Goal: Obtain resource: Download file/media

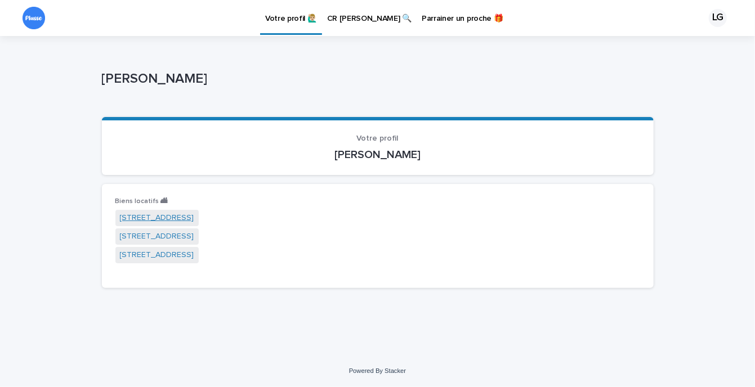
click at [173, 219] on link "[STREET_ADDRESS]" at bounding box center [157, 218] width 74 height 12
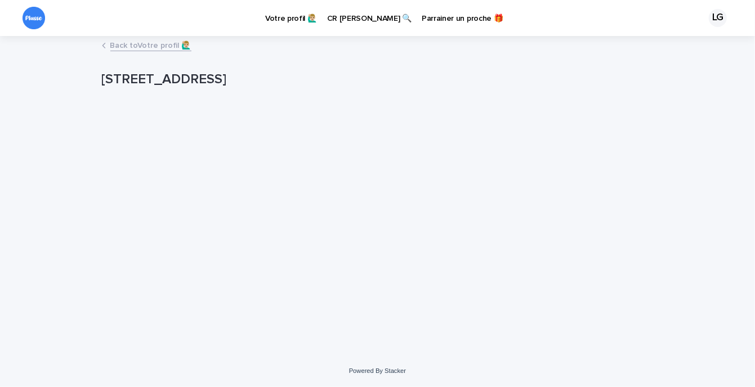
click at [136, 47] on link "Back to Votre profil 🙋🏼‍♂️" at bounding box center [150, 44] width 81 height 13
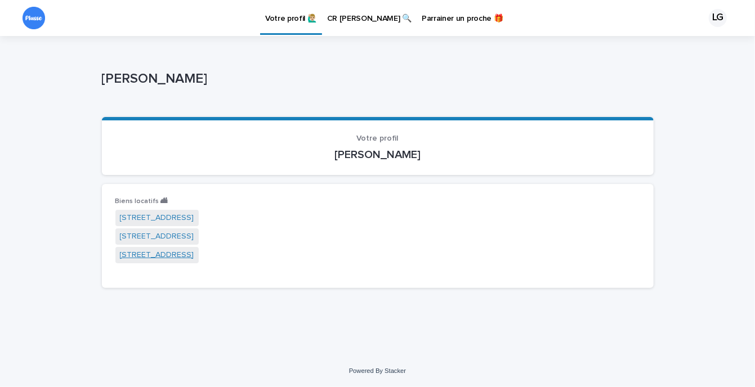
click at [169, 256] on link "[STREET_ADDRESS]" at bounding box center [157, 255] width 74 height 12
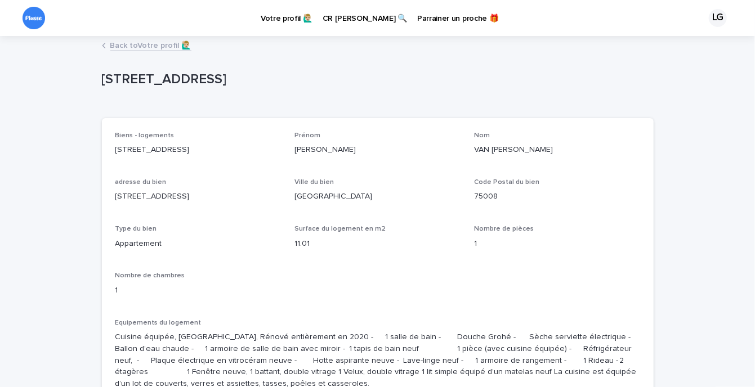
click at [352, 19] on p "CR [PERSON_NAME] 🔍" at bounding box center [364, 12] width 84 height 24
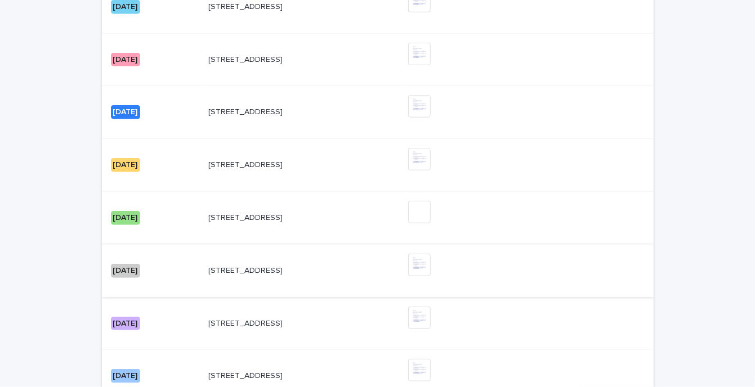
scroll to position [487, 0]
click at [131, 264] on div "[DATE]" at bounding box center [125, 271] width 29 height 14
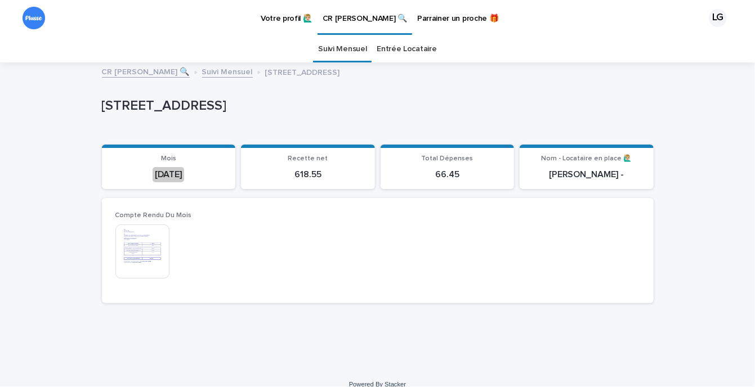
click at [136, 254] on img at bounding box center [142, 252] width 54 height 54
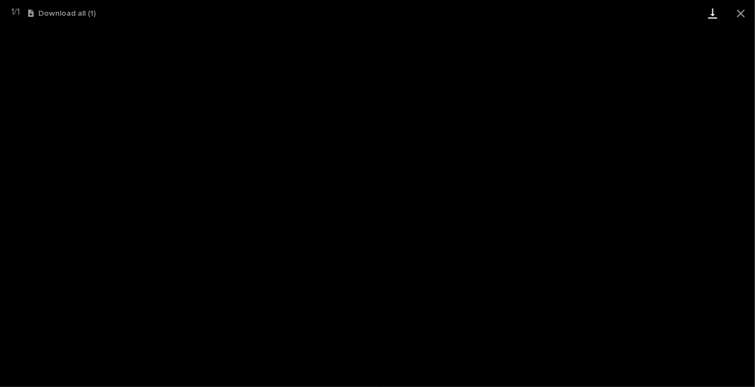
click at [711, 14] on link "Download" at bounding box center [712, 13] width 28 height 26
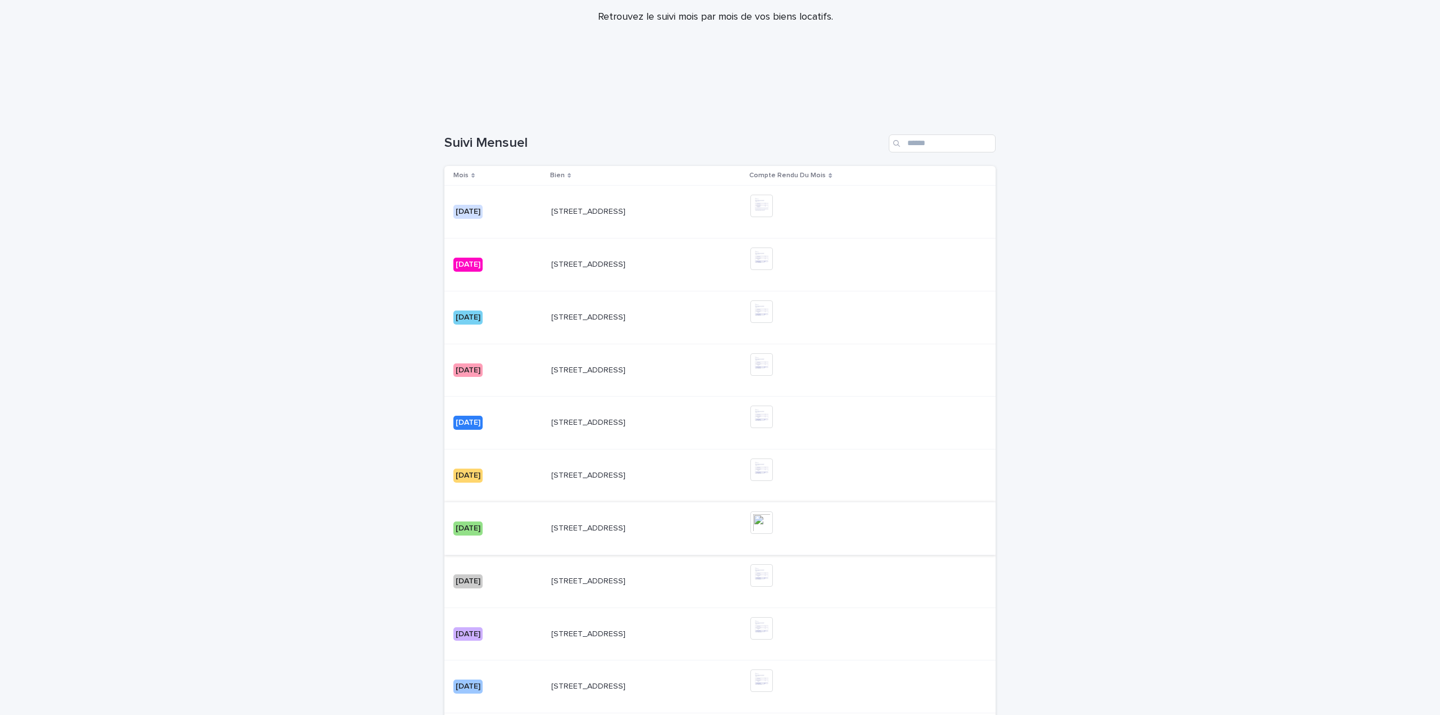
scroll to position [186, 0]
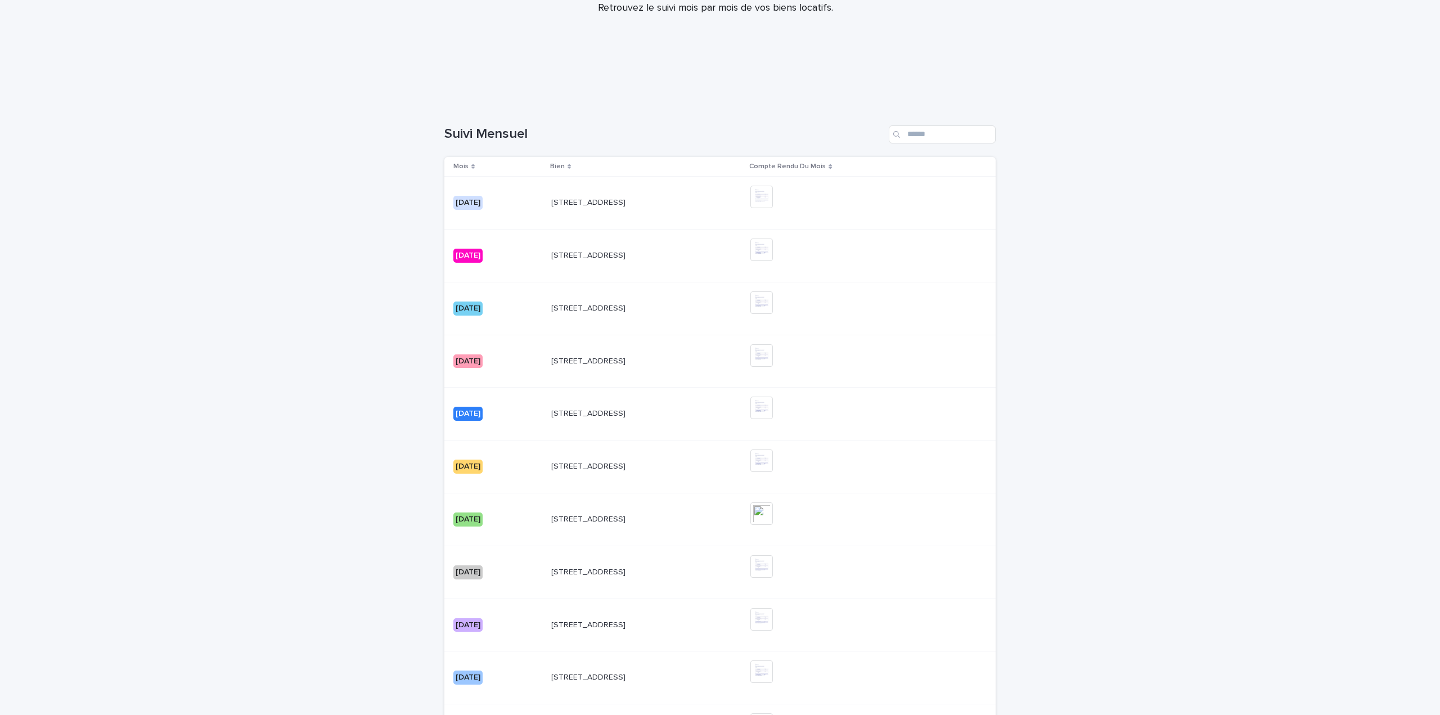
click at [479, 387] on div "[DATE]" at bounding box center [468, 520] width 29 height 14
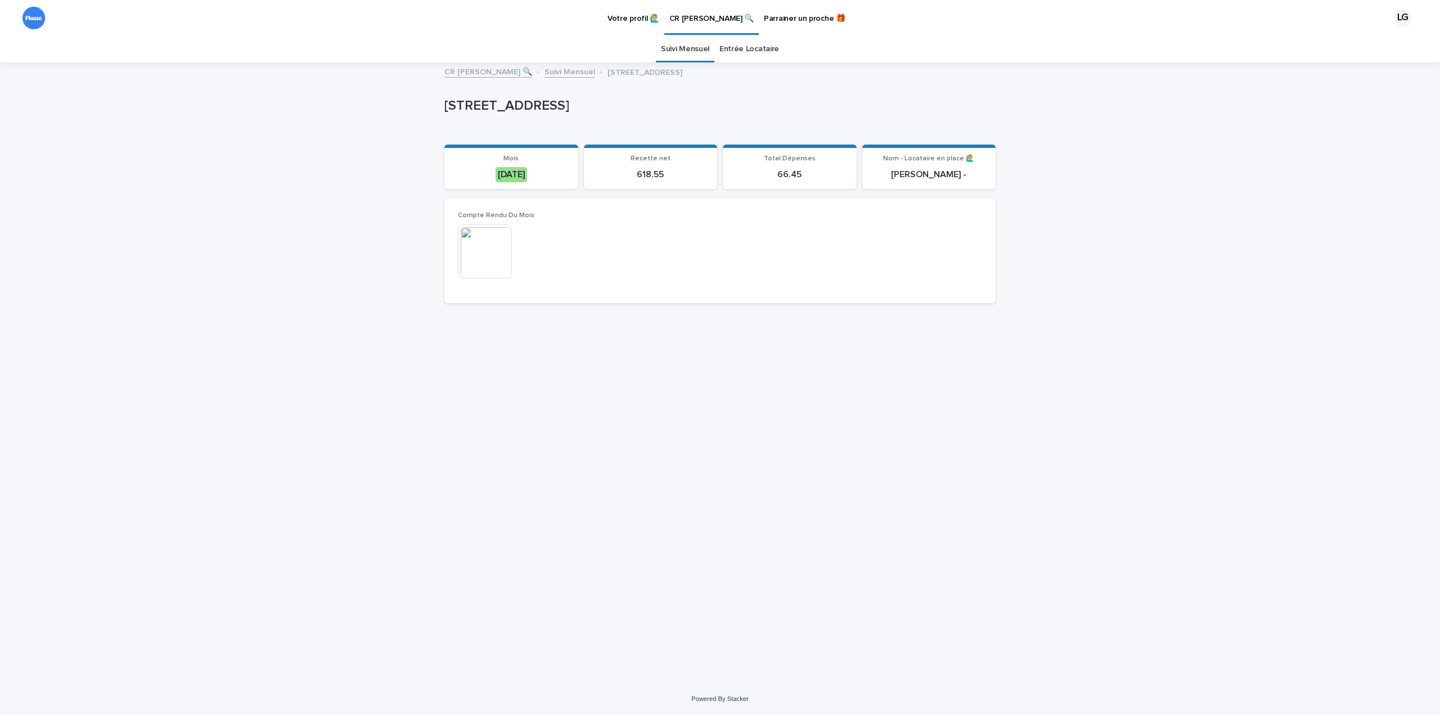
click at [489, 254] on img at bounding box center [485, 252] width 54 height 54
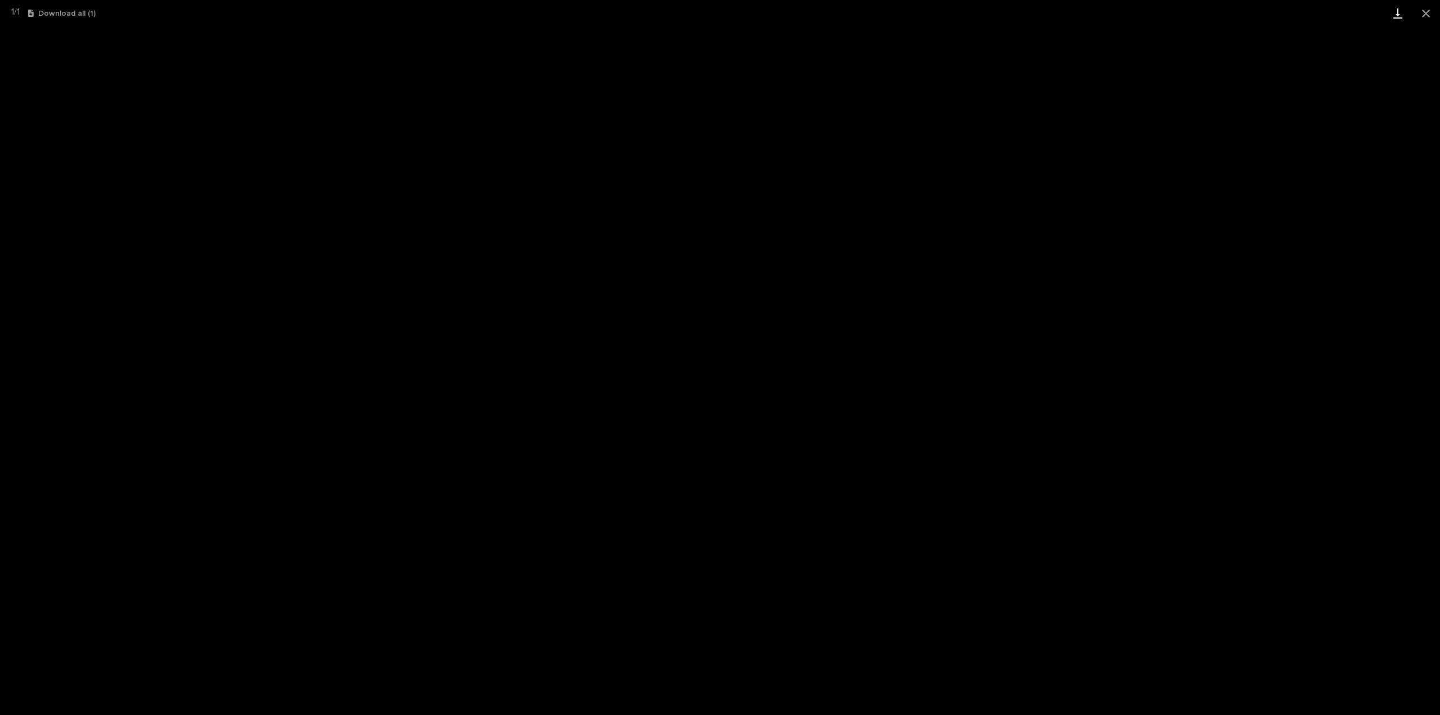
click at [754, 18] on link "Download" at bounding box center [1398, 13] width 28 height 26
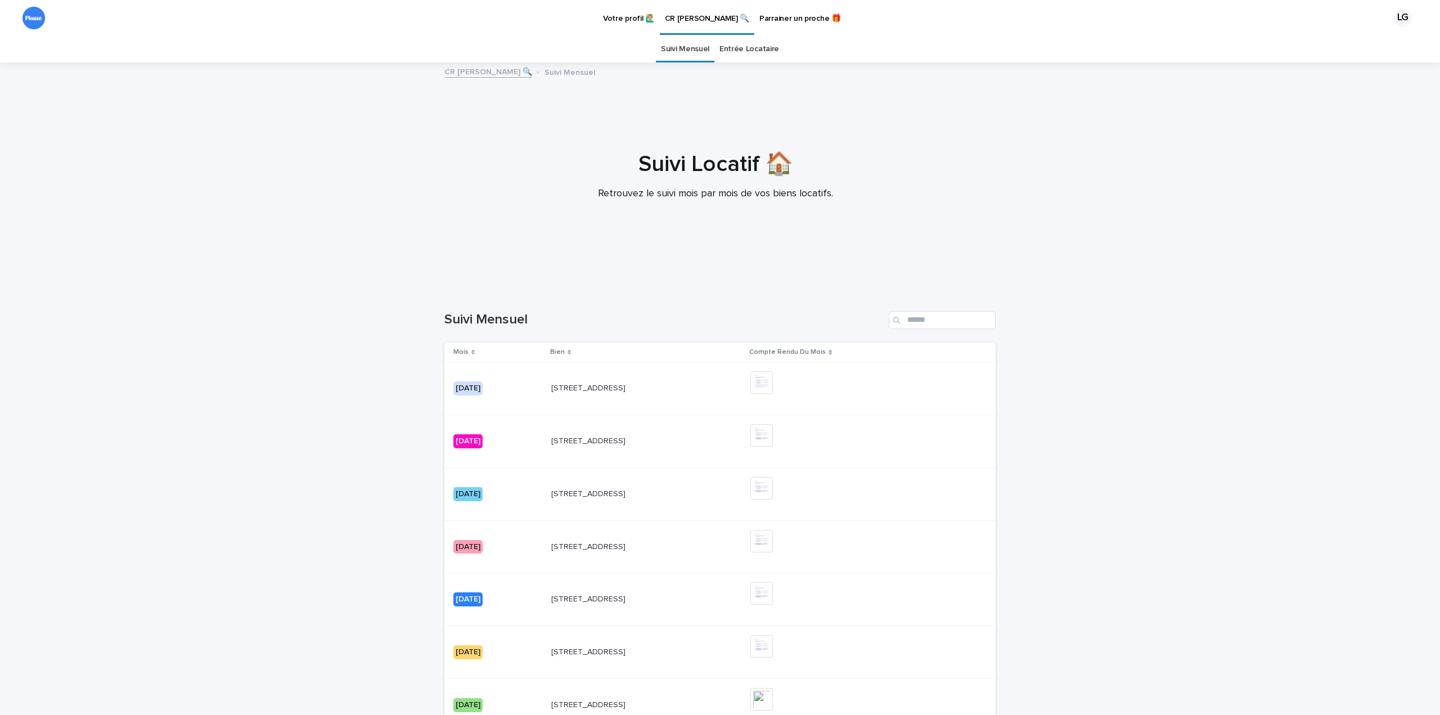
scroll to position [36, 0]
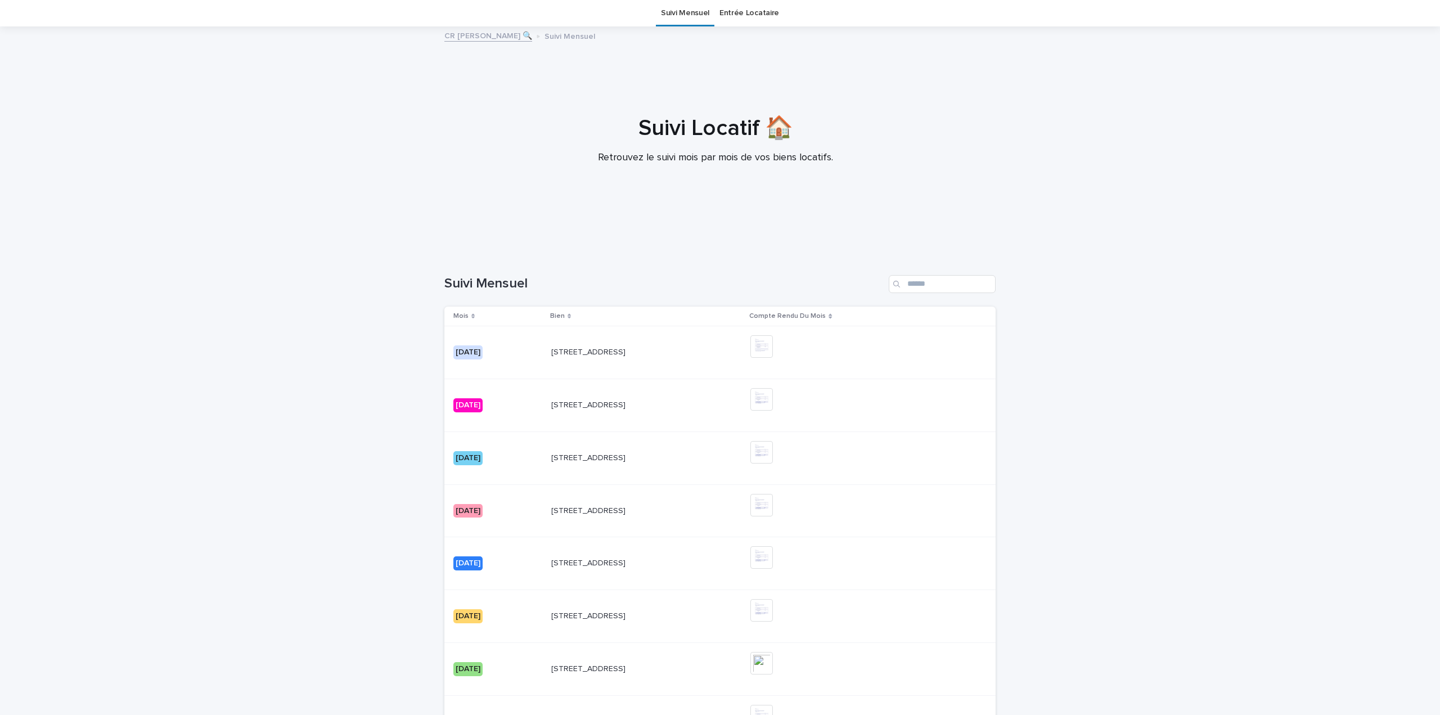
click at [461, 387] on div "[DATE]" at bounding box center [468, 616] width 29 height 14
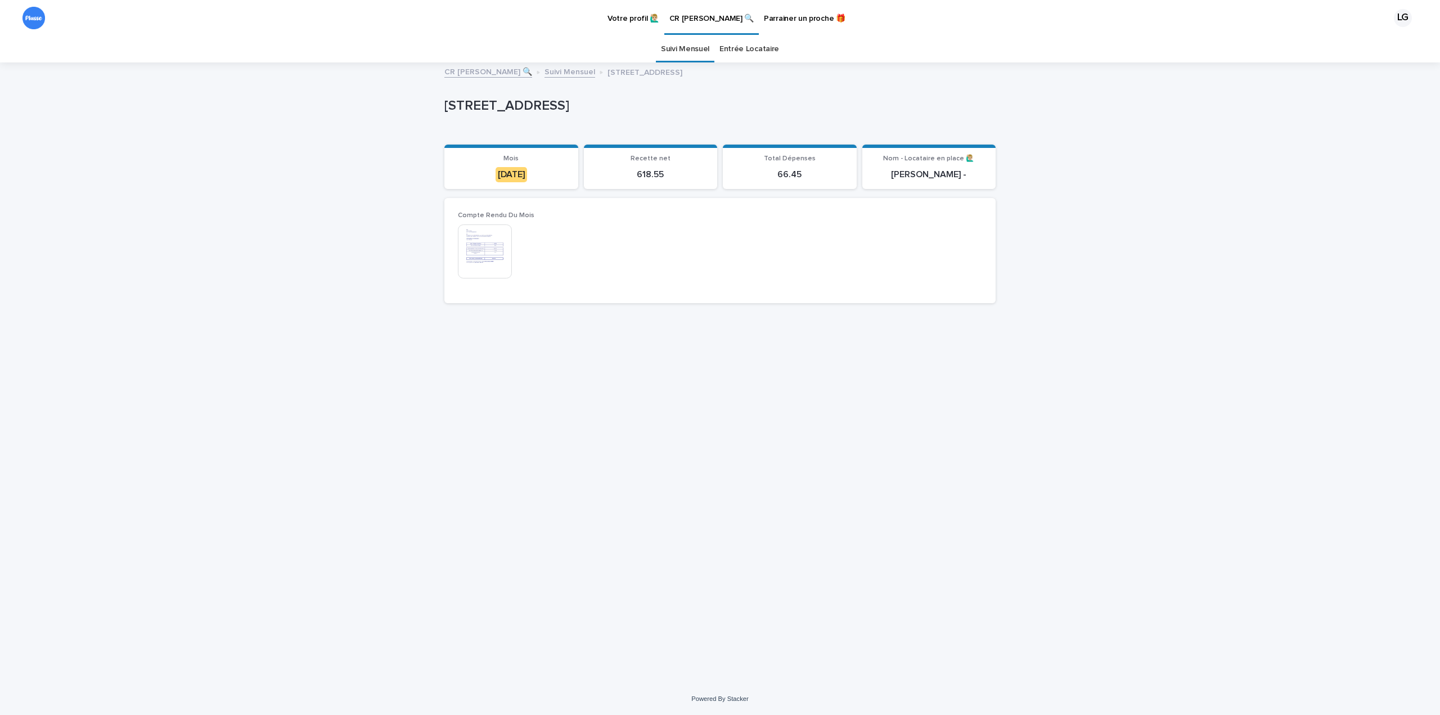
click at [494, 258] on img at bounding box center [485, 252] width 54 height 54
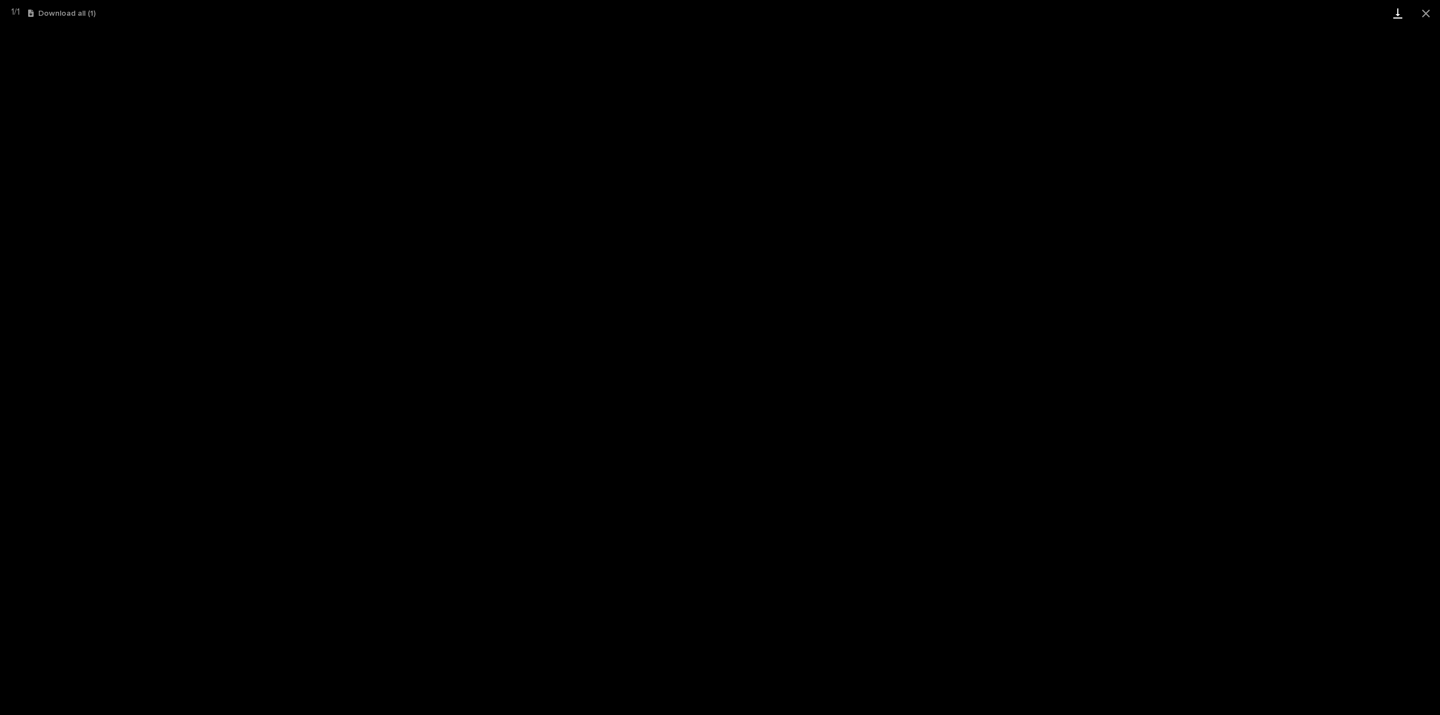
click at [754, 10] on link "Download" at bounding box center [1398, 13] width 28 height 26
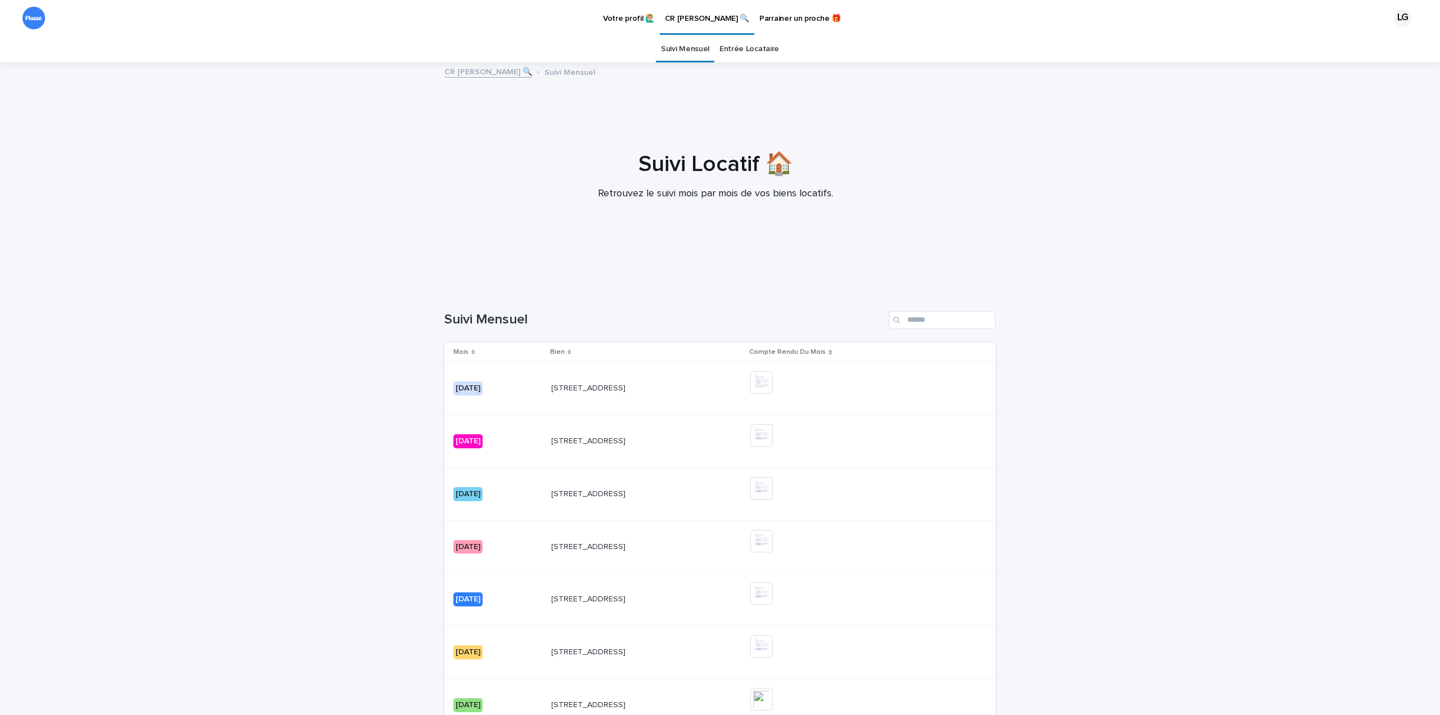
scroll to position [36, 0]
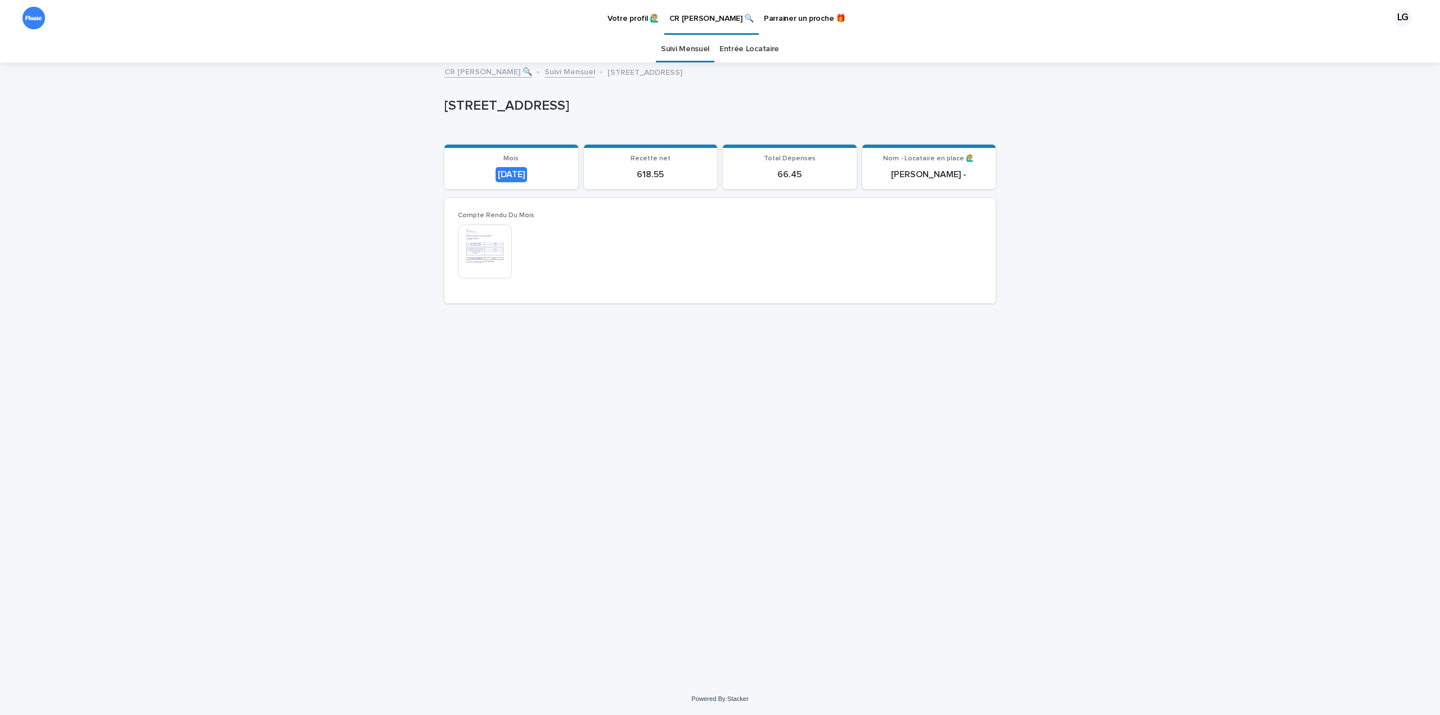
click at [473, 258] on img at bounding box center [485, 252] width 54 height 54
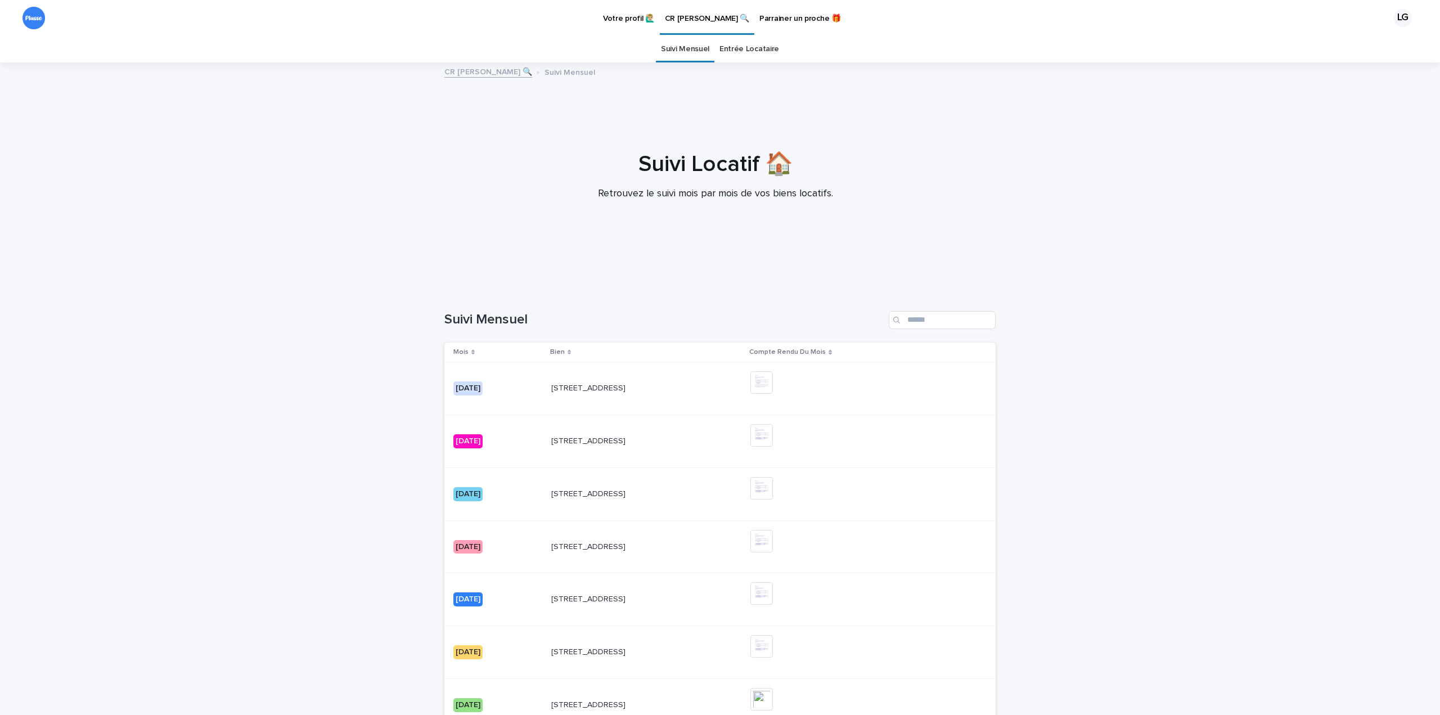
scroll to position [36, 0]
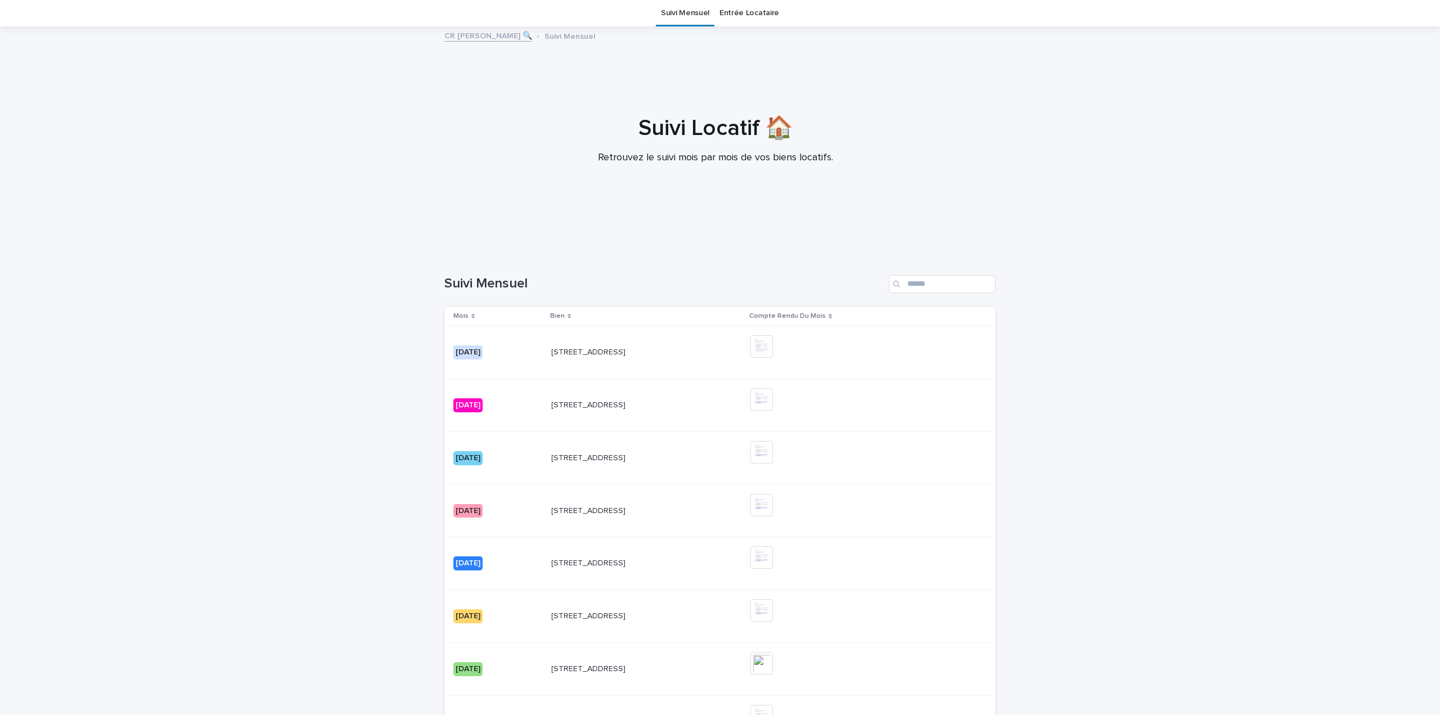
click at [473, 387] on div "[DATE]" at bounding box center [468, 511] width 29 height 14
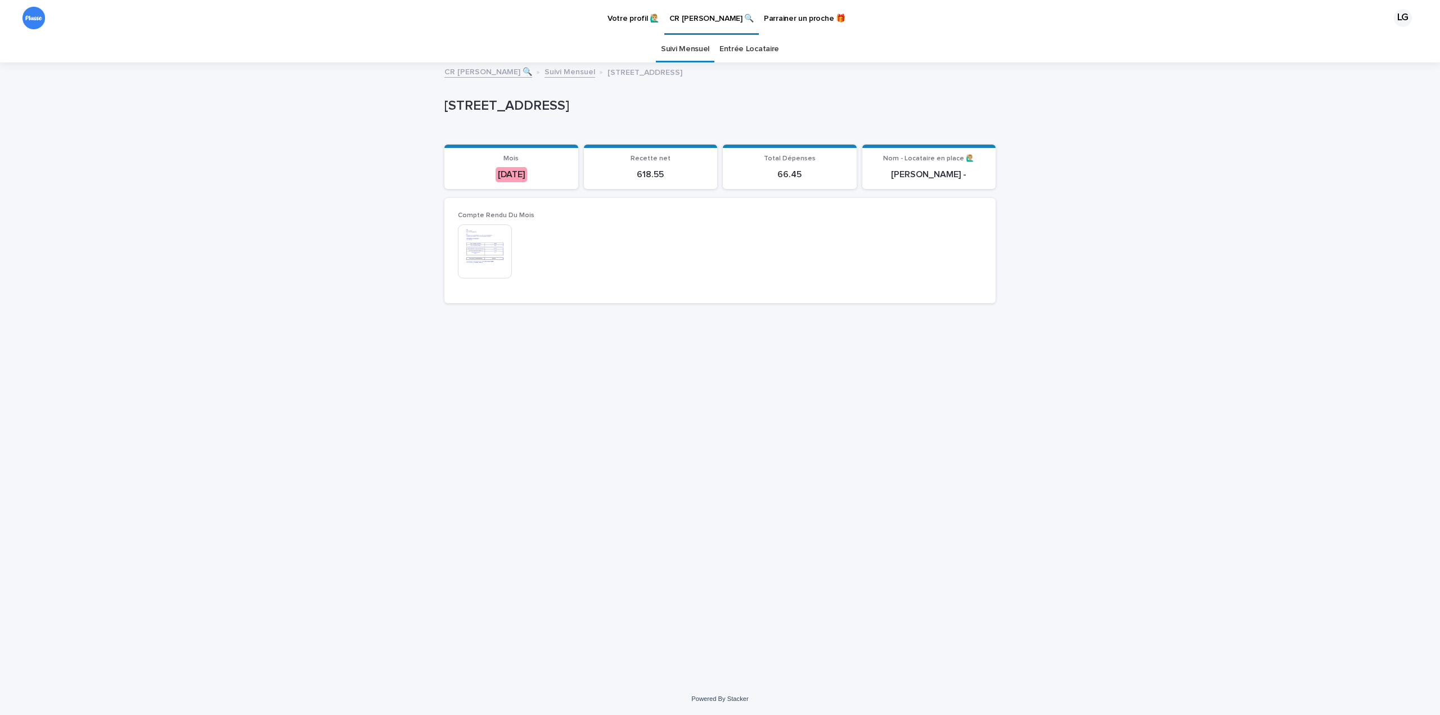
click at [493, 268] on img at bounding box center [485, 252] width 54 height 54
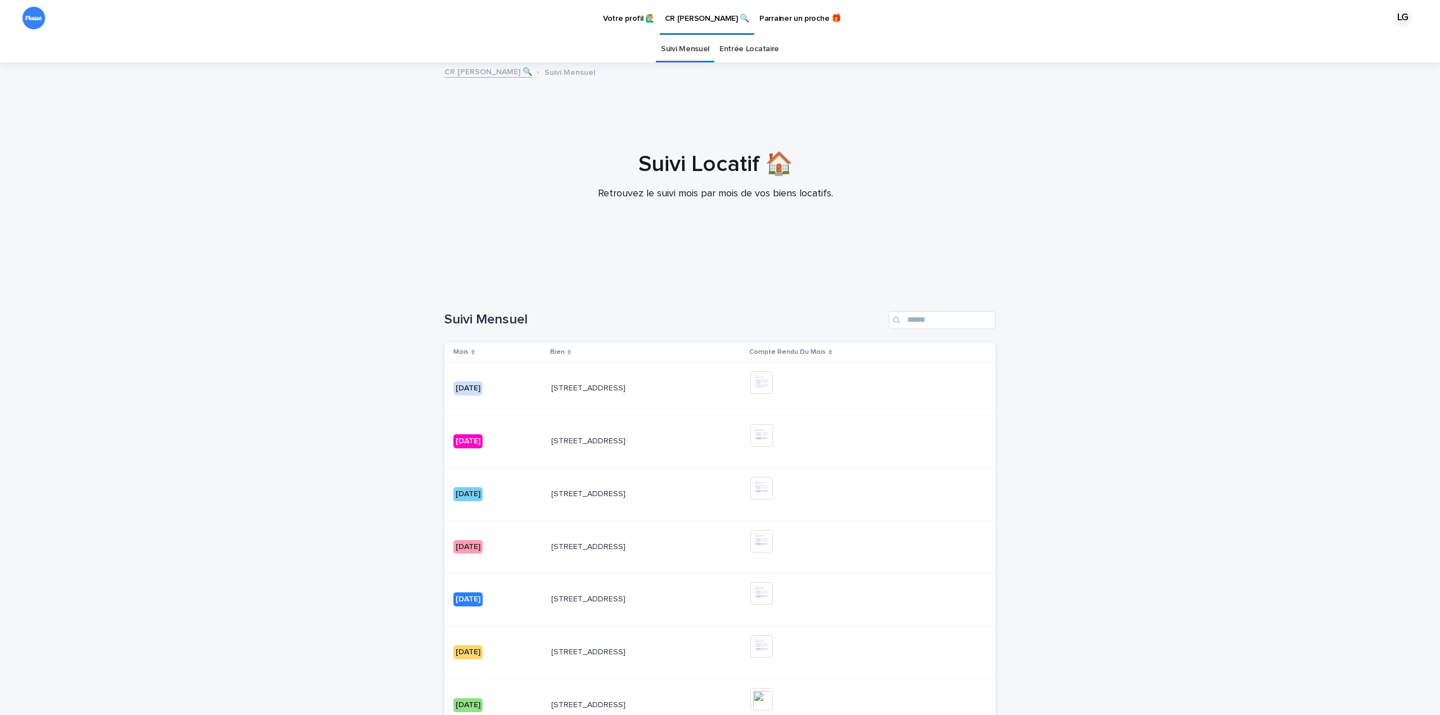
scroll to position [36, 0]
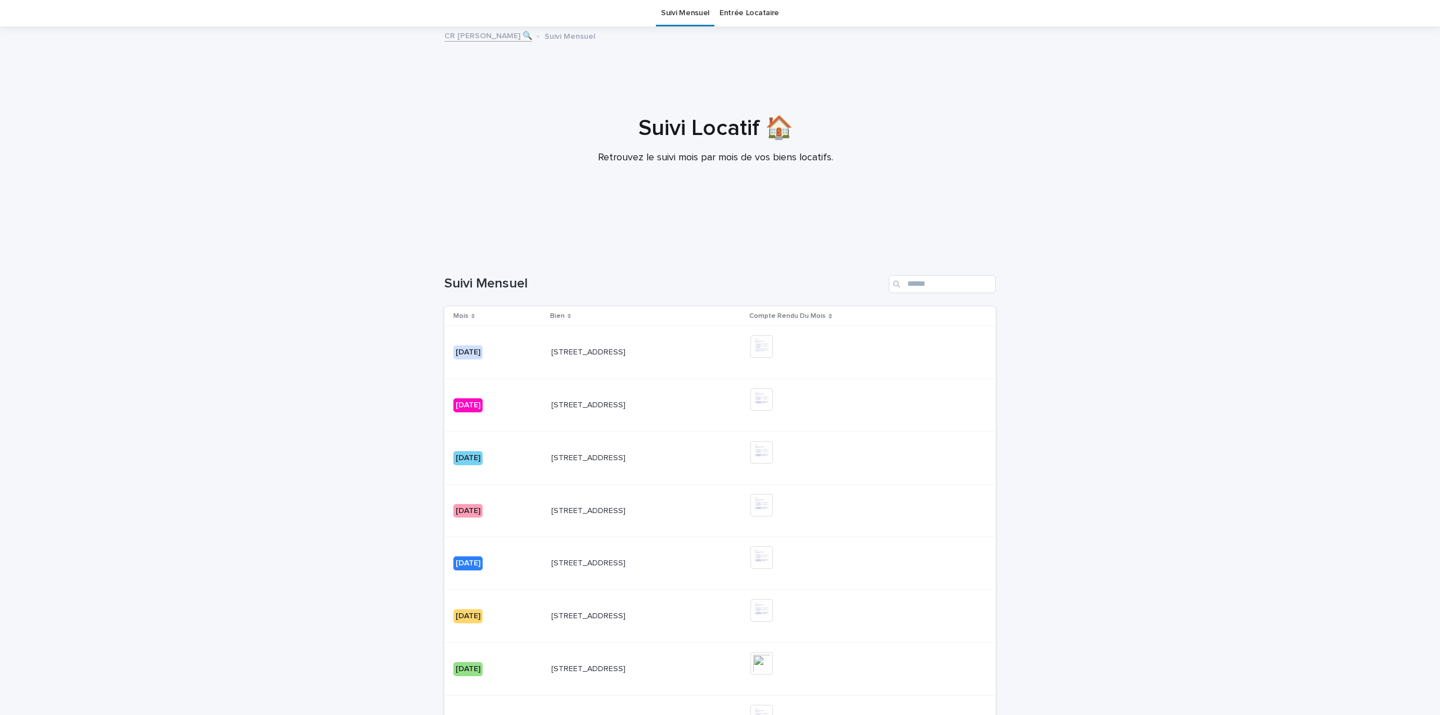
click at [467, 387] on div "[DATE]" at bounding box center [468, 458] width 29 height 14
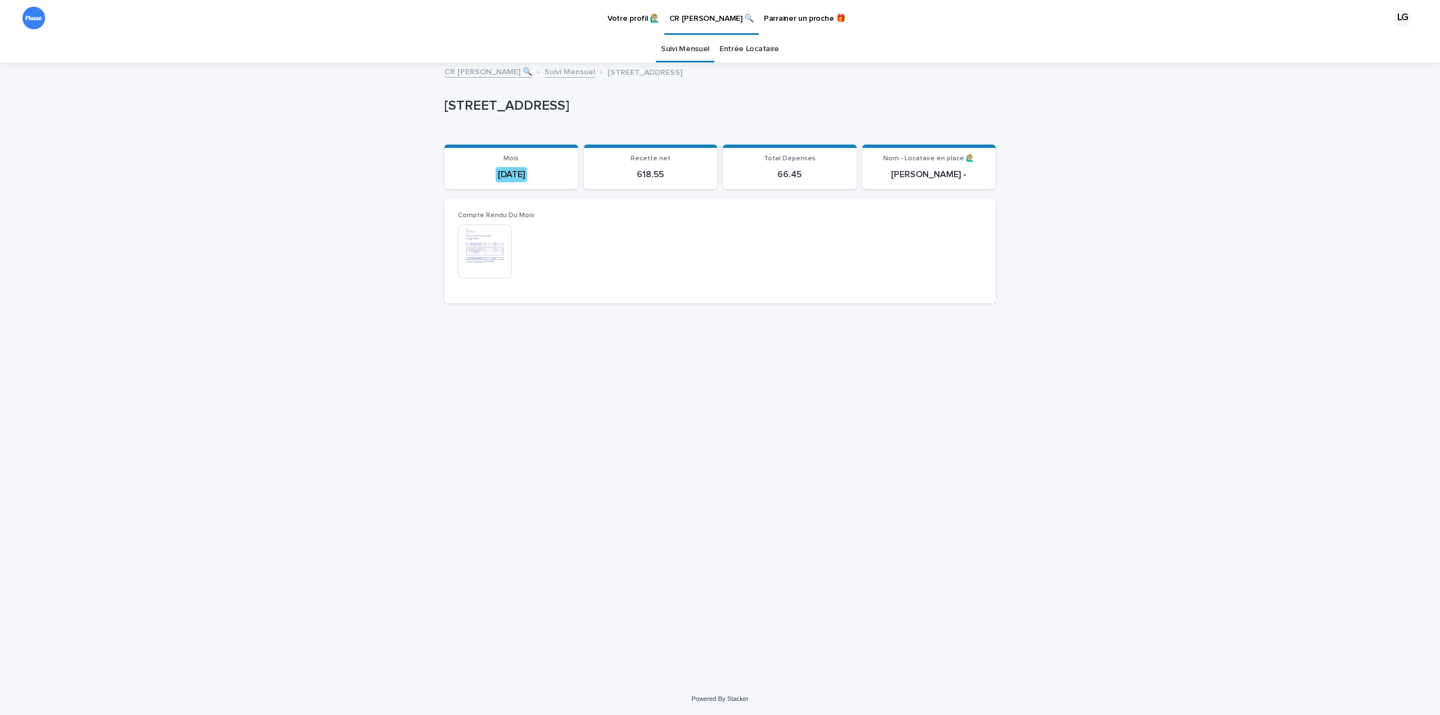
click at [479, 246] on img at bounding box center [485, 252] width 54 height 54
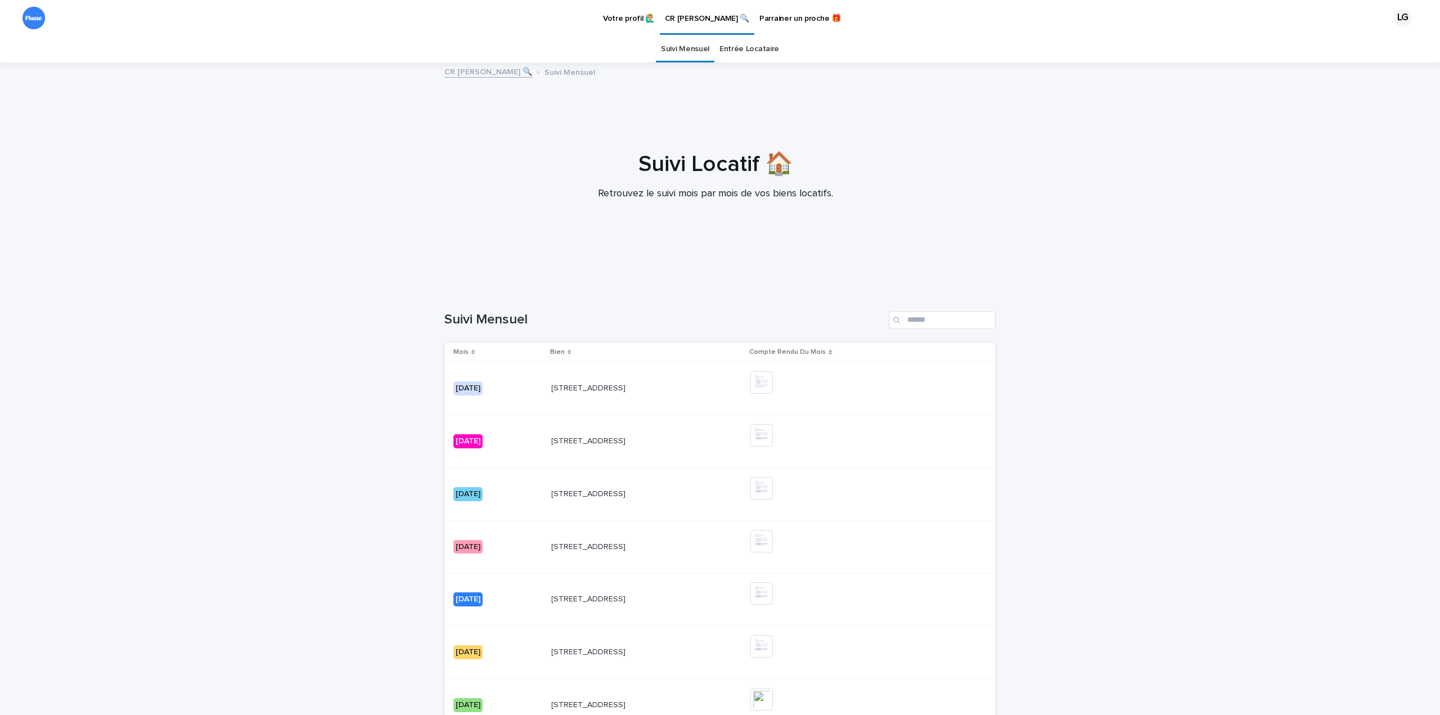
scroll to position [36, 0]
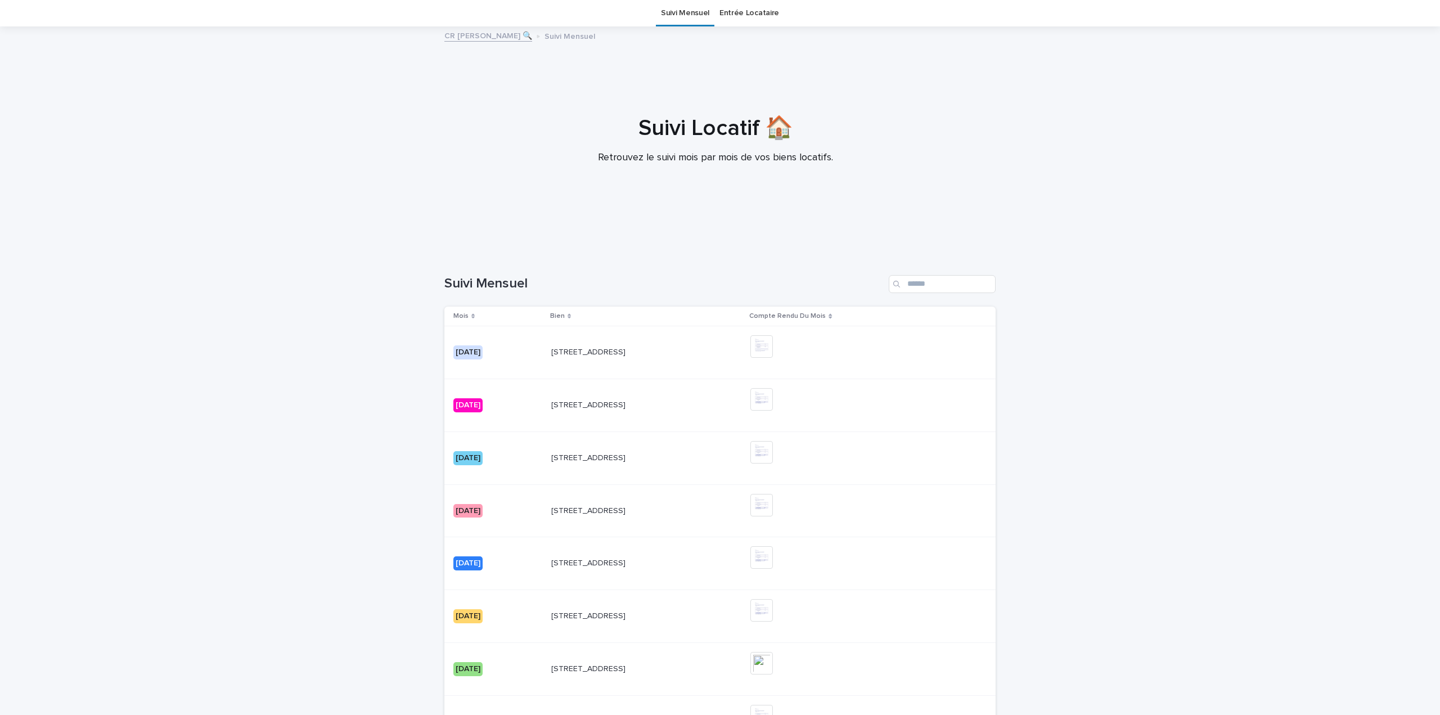
click at [462, 387] on div "[DATE]" at bounding box center [468, 405] width 29 height 14
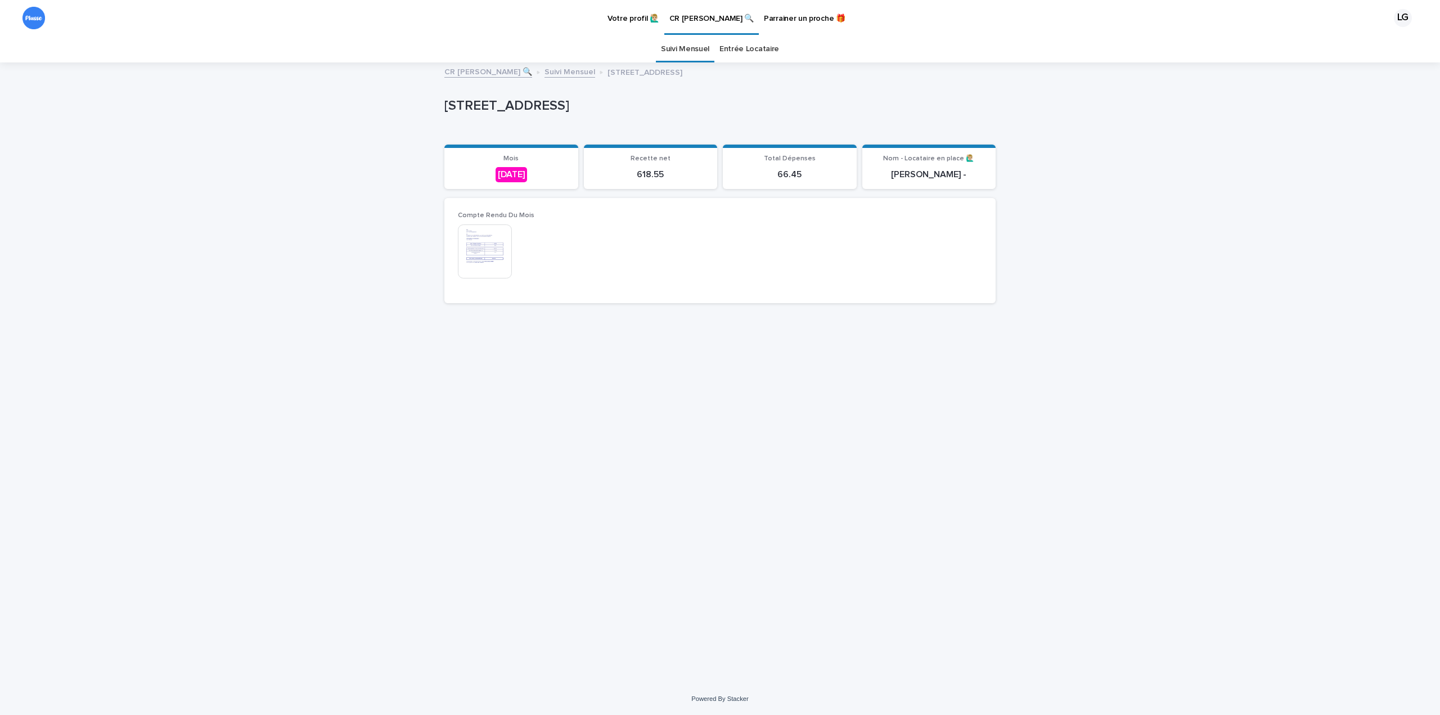
click at [498, 262] on img at bounding box center [485, 252] width 54 height 54
